Goal: Navigation & Orientation: Understand site structure

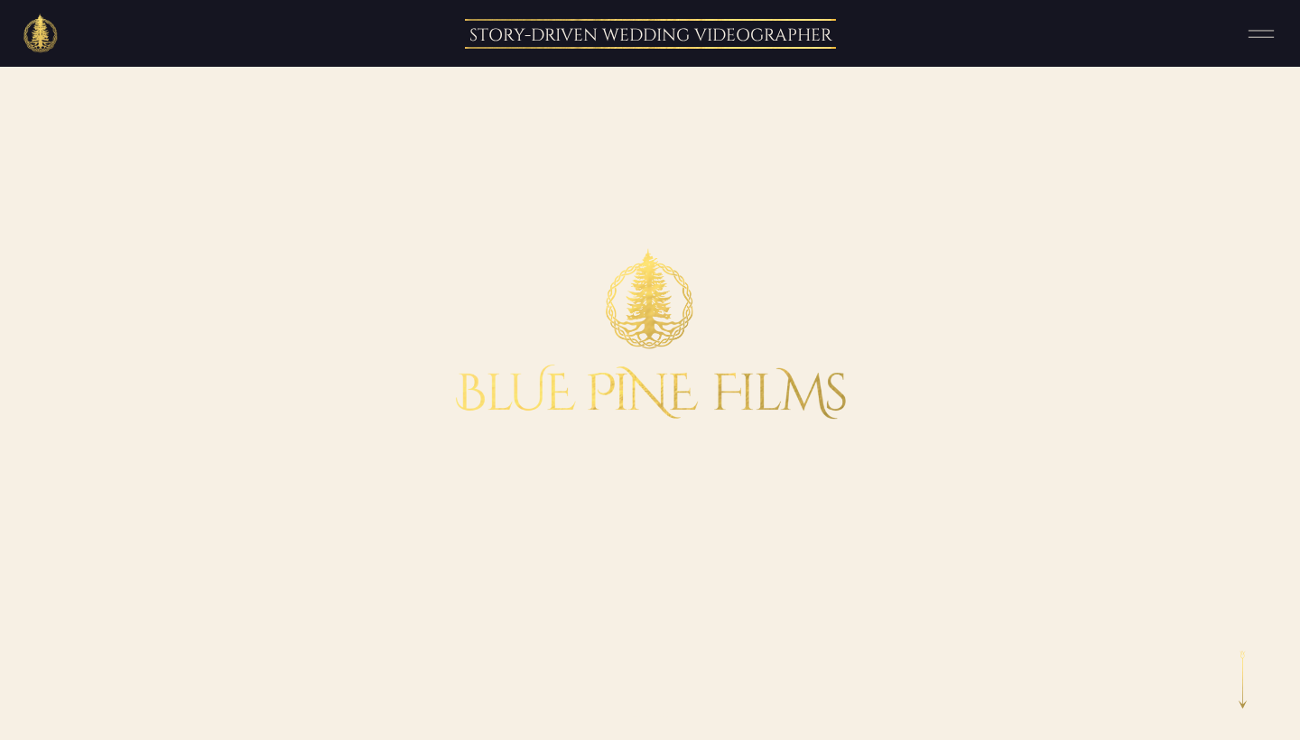
click at [1256, 40] on icon at bounding box center [1261, 33] width 45 height 33
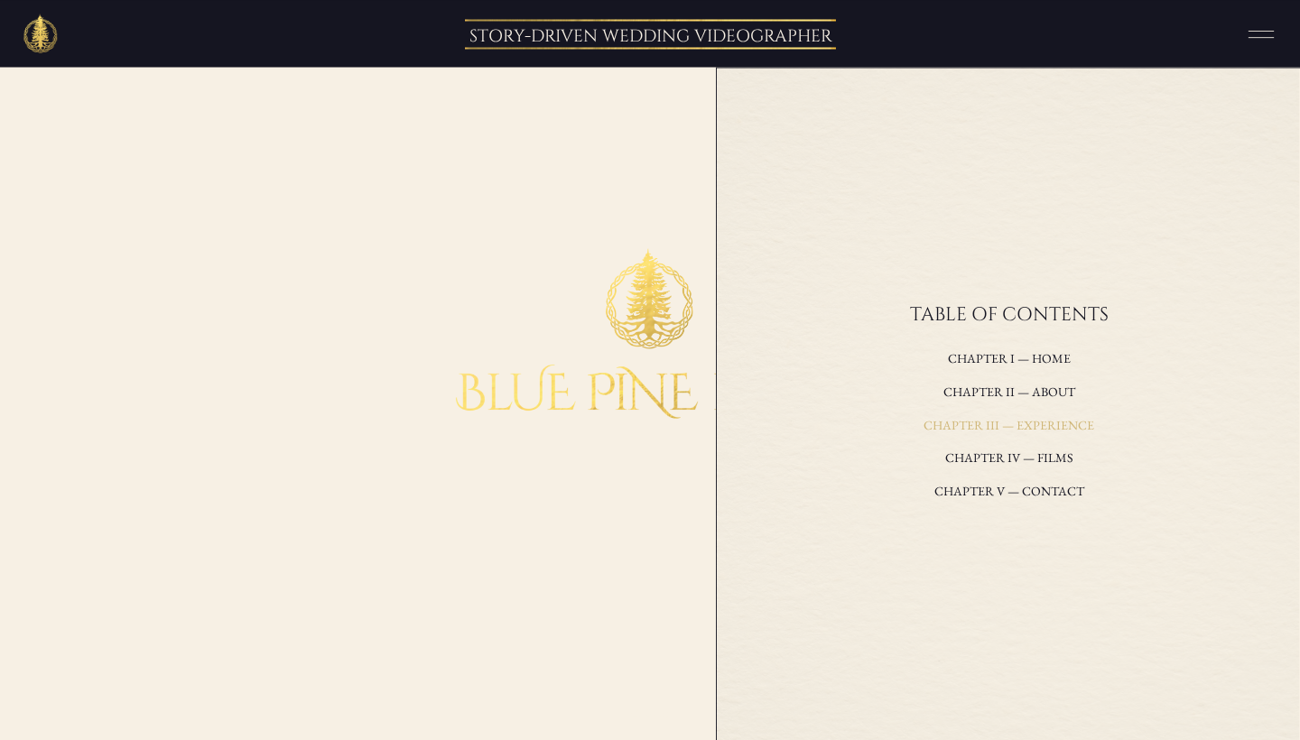
click at [999, 422] on h3 "Chapter III — experience" at bounding box center [1008, 426] width 387 height 24
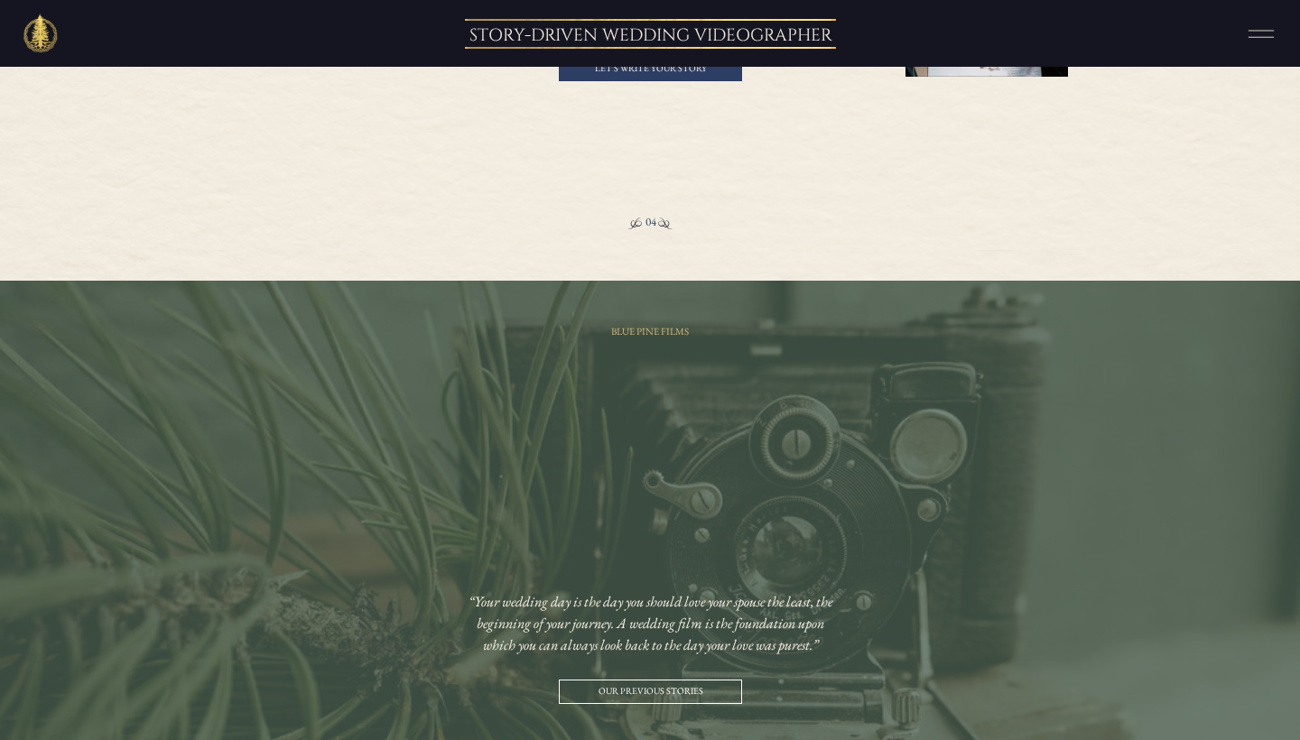
scroll to position [3125, 0]
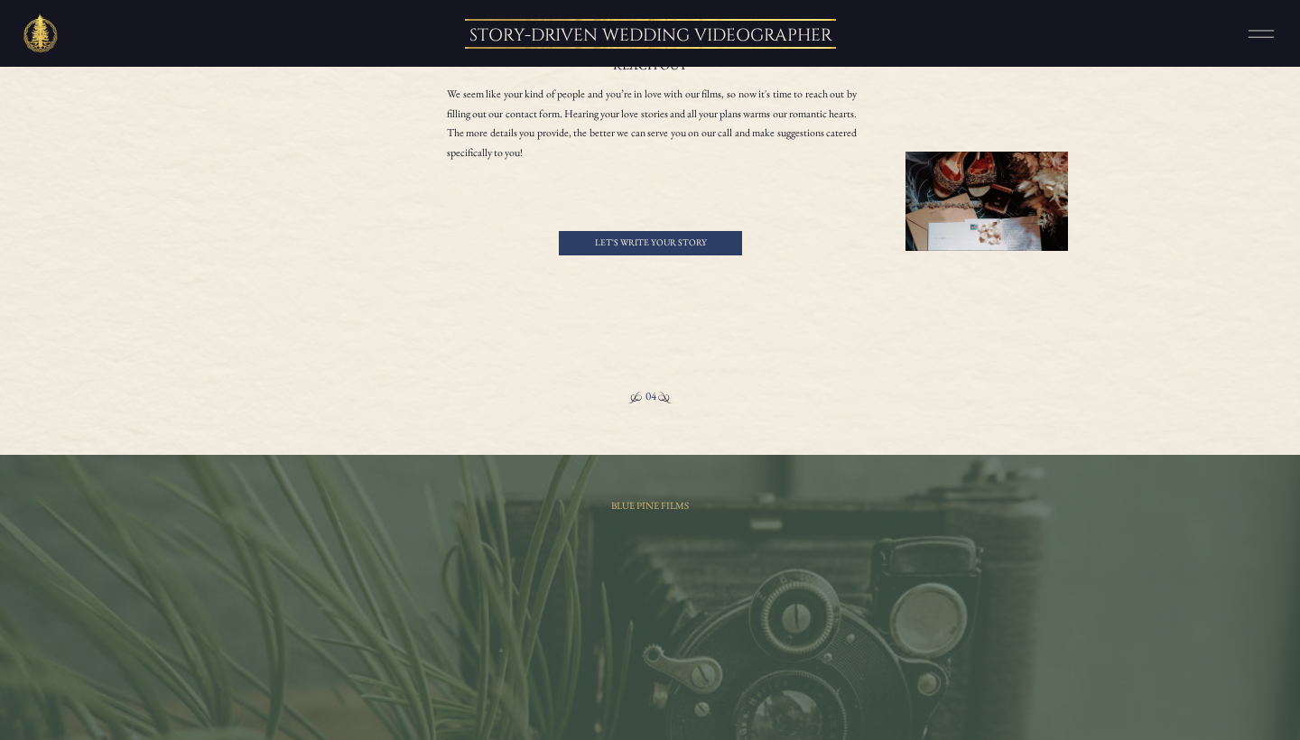
click at [1246, 23] on icon at bounding box center [1261, 33] width 45 height 33
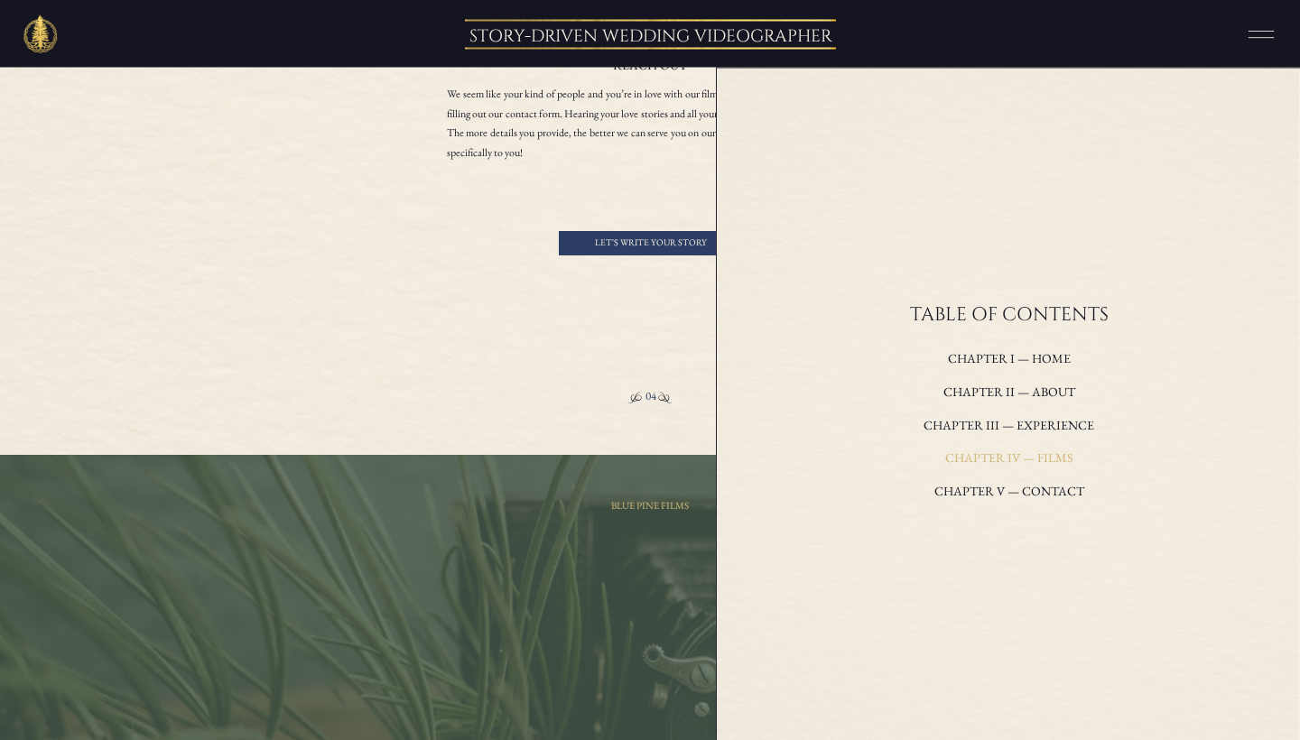
click at [1032, 459] on h3 "Chapter IV — films" at bounding box center [1008, 459] width 387 height 24
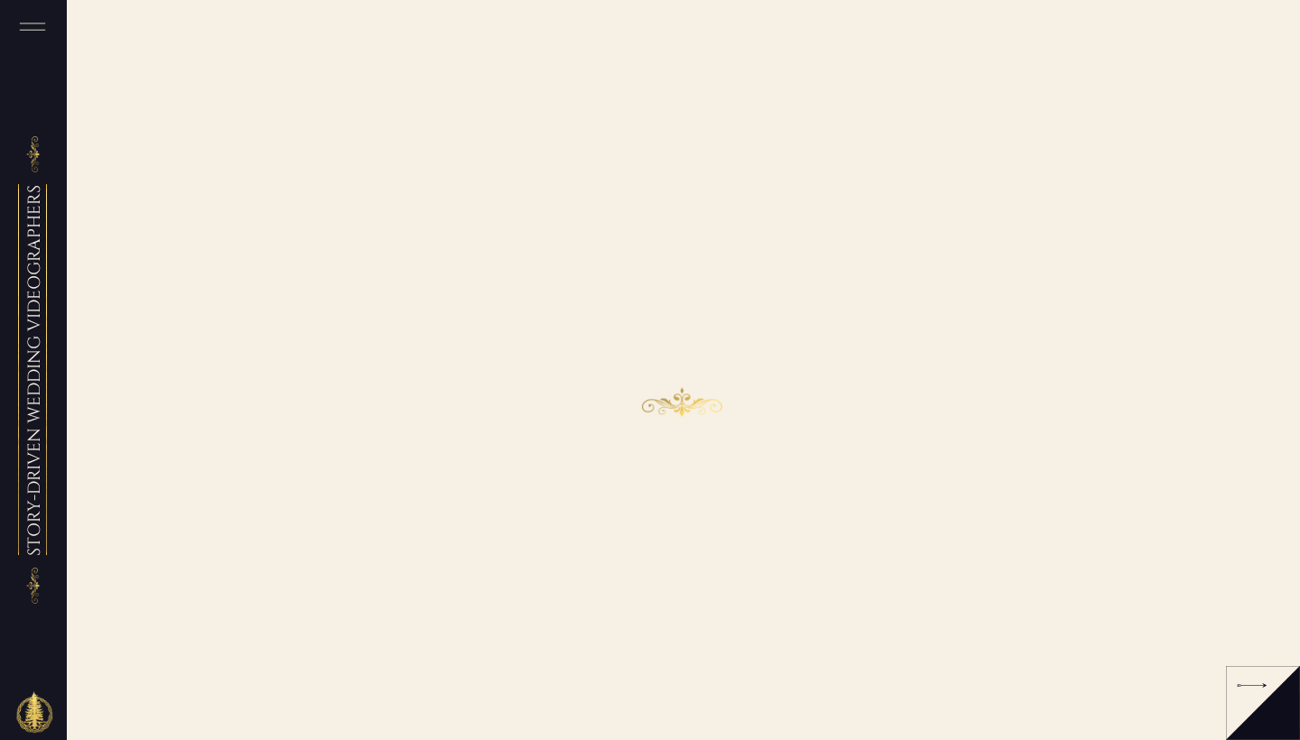
click at [707, 354] on h2 "the stories we have told" at bounding box center [682, 361] width 437 height 35
click at [1260, 685] on div at bounding box center [1252, 685] width 30 height 16
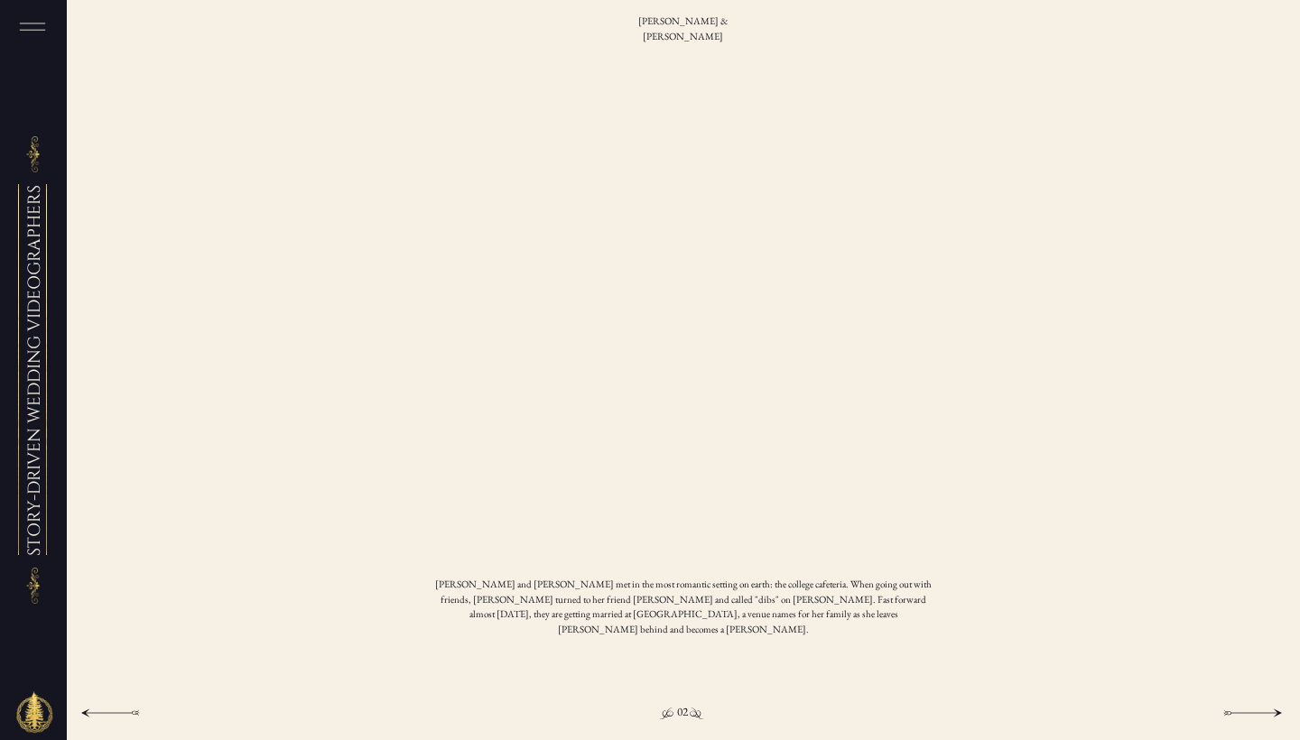
click at [1260, 685] on div at bounding box center [650, 370] width 1300 height 740
click at [1258, 712] on div at bounding box center [1253, 713] width 59 height 16
click at [1252, 707] on div at bounding box center [1253, 713] width 59 height 16
click at [1244, 708] on div at bounding box center [1253, 713] width 59 height 16
click at [22, 23] on rect at bounding box center [32, 23] width 25 height 1
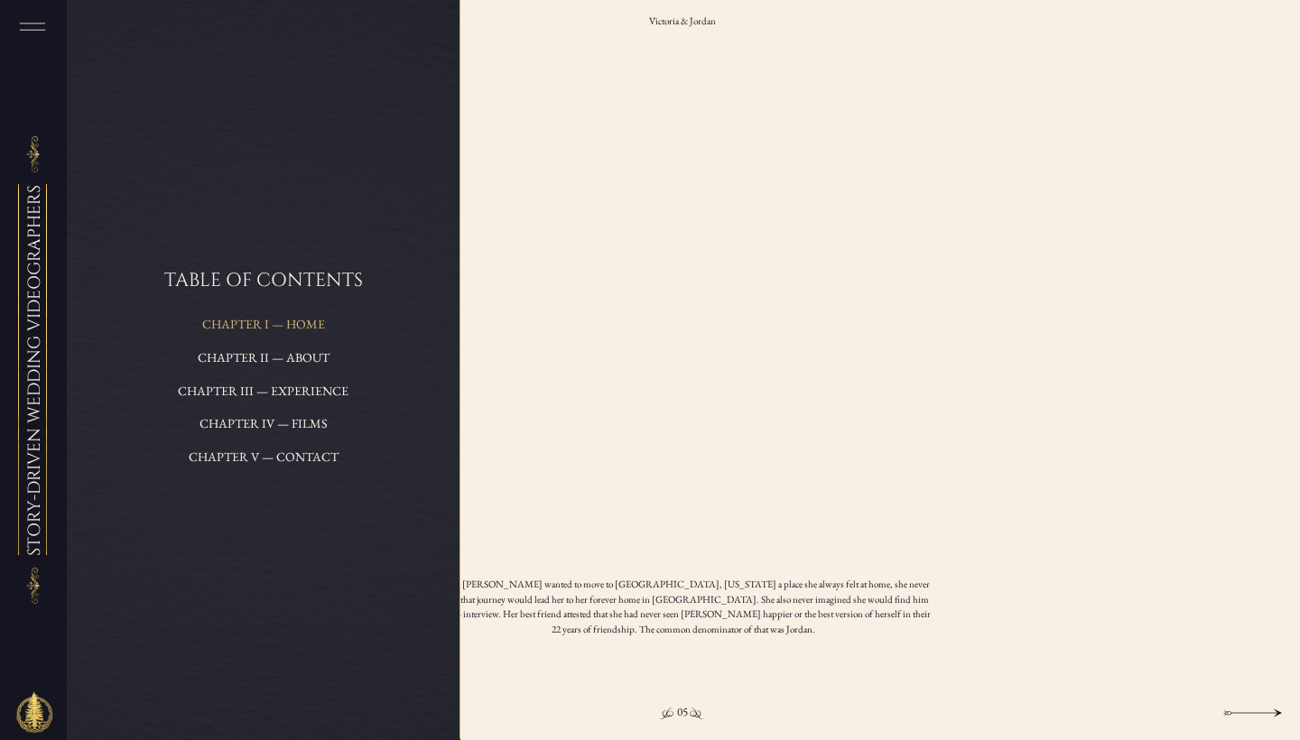
click at [310, 324] on h3 "Chapter i — Home" at bounding box center [263, 325] width 256 height 24
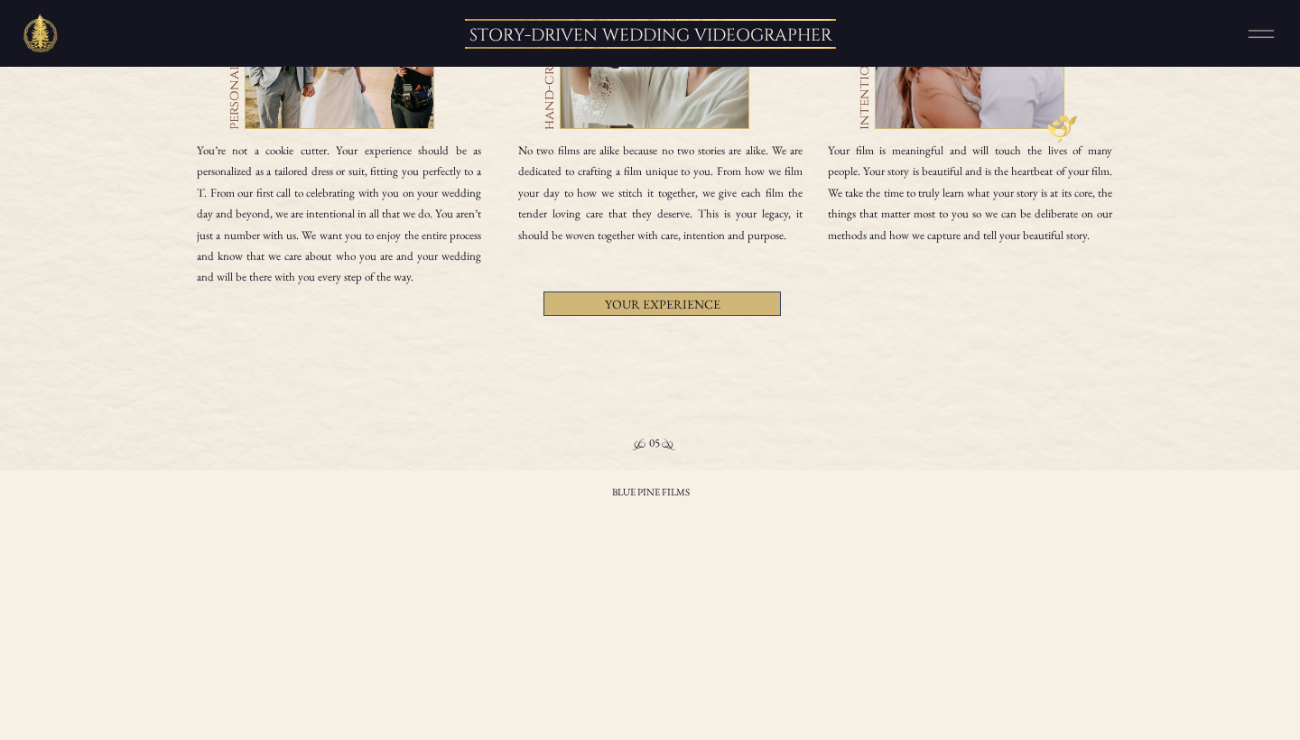
scroll to position [3860, 0]
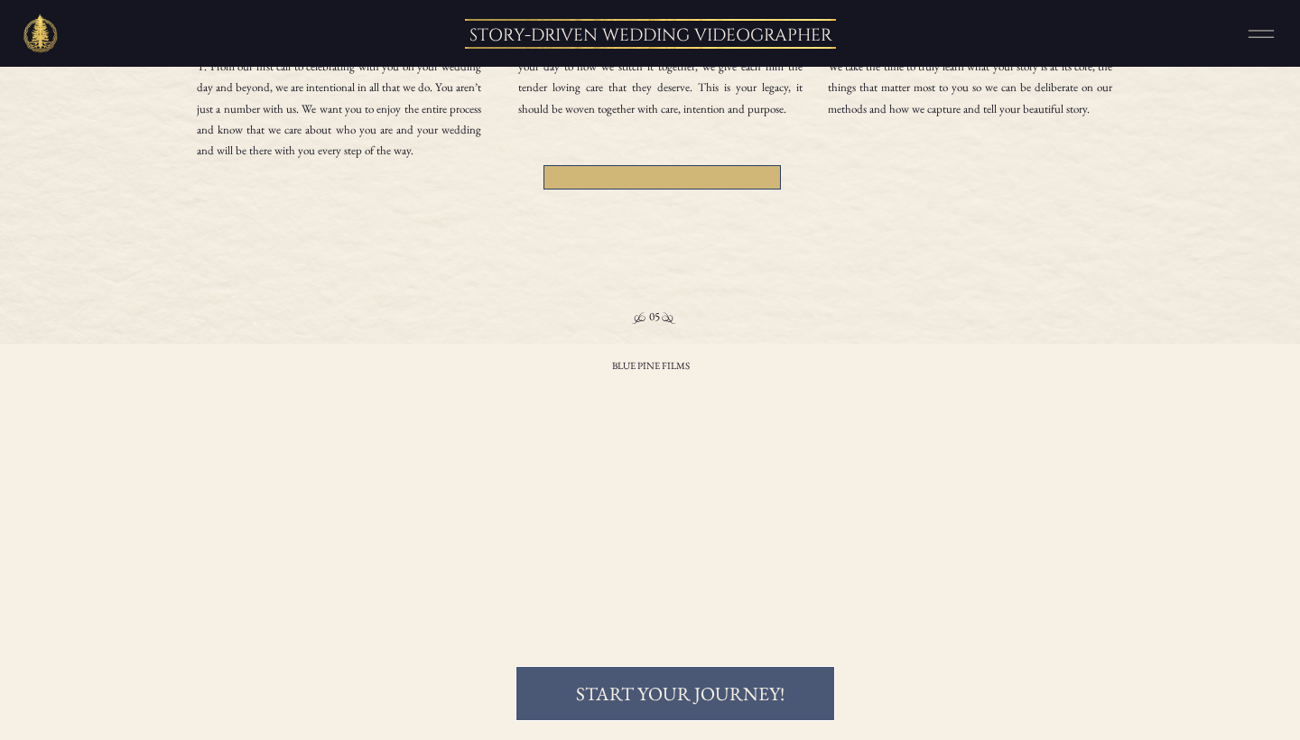
click at [693, 176] on h3 "Your Experience" at bounding box center [662, 177] width 201 height 12
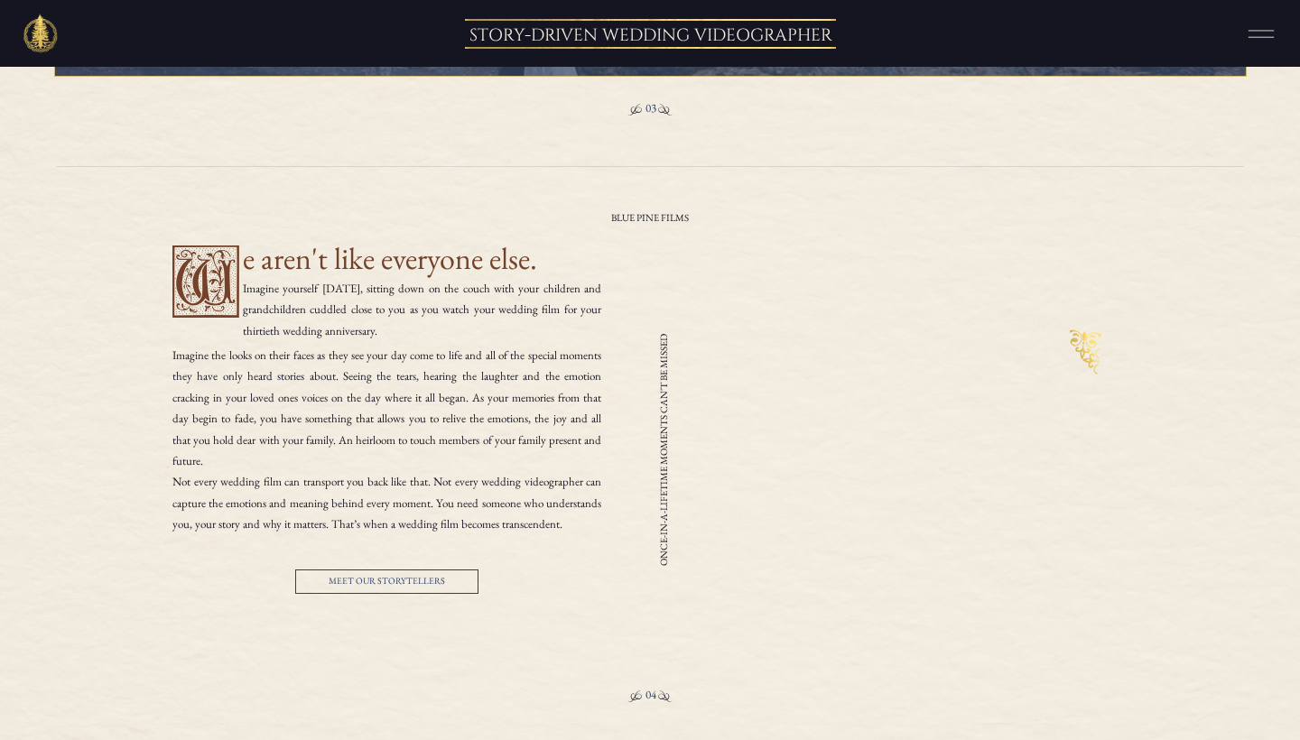
scroll to position [1750, 0]
